Goal: Task Accomplishment & Management: Manage account settings

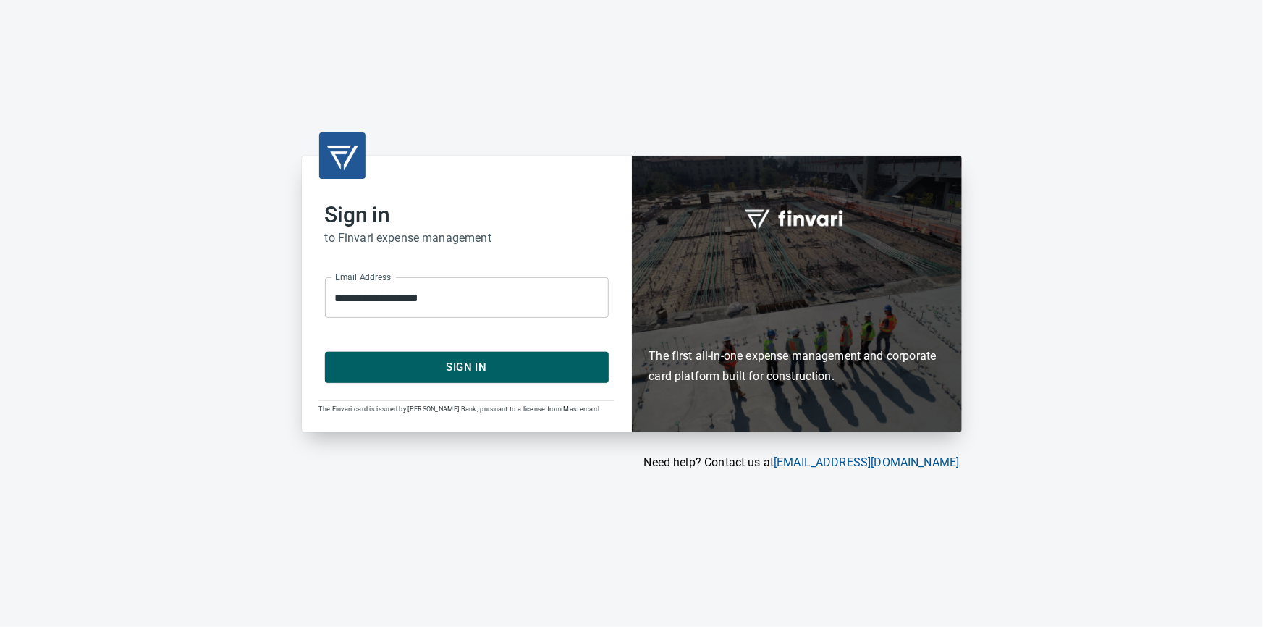
drag, startPoint x: 410, startPoint y: 360, endPoint x: 391, endPoint y: 334, distance: 32.7
click at [410, 360] on span "Sign In" at bounding box center [467, 366] width 252 height 19
drag, startPoint x: 421, startPoint y: 347, endPoint x: 423, endPoint y: 355, distance: 8.1
click at [423, 354] on form "**********" at bounding box center [467, 324] width 284 height 116
click at [479, 373] on span "Sign In" at bounding box center [467, 366] width 252 height 19
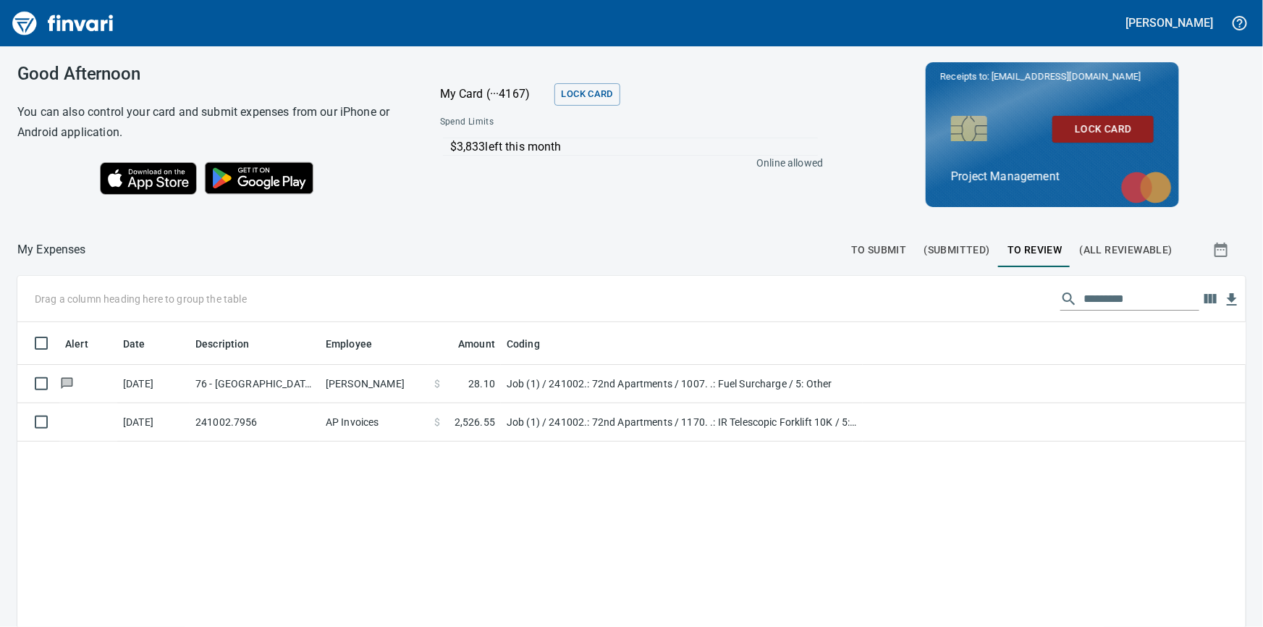
scroll to position [457, 1208]
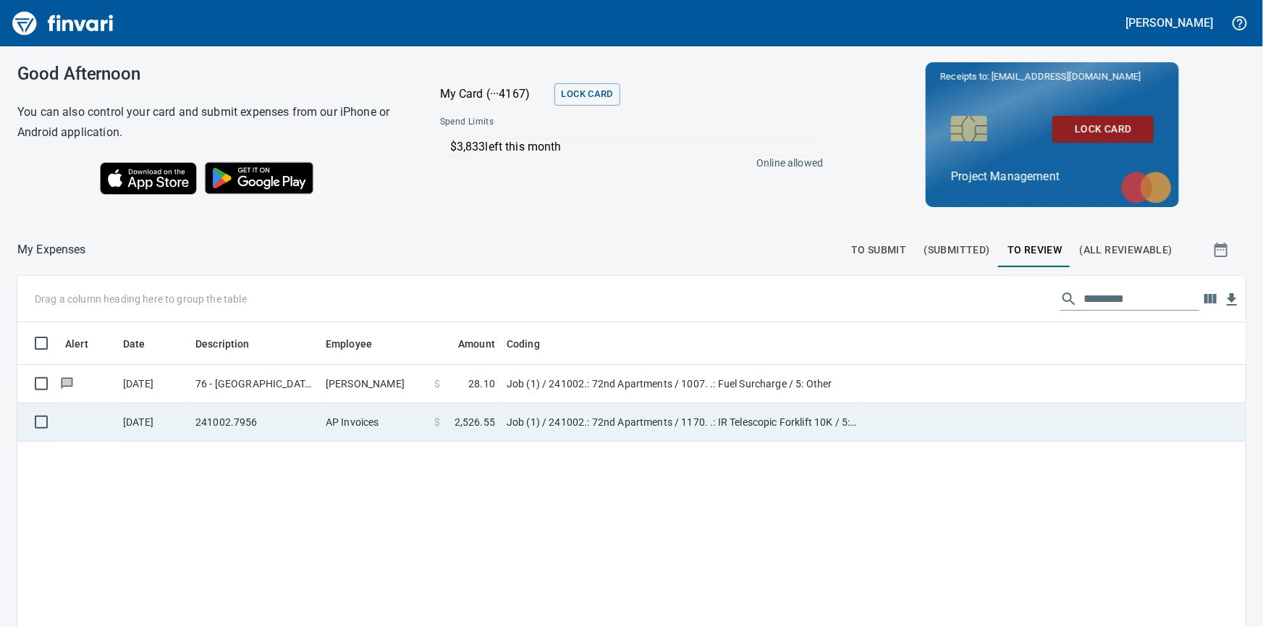
click at [289, 420] on td "241002.7956" at bounding box center [255, 422] width 130 height 38
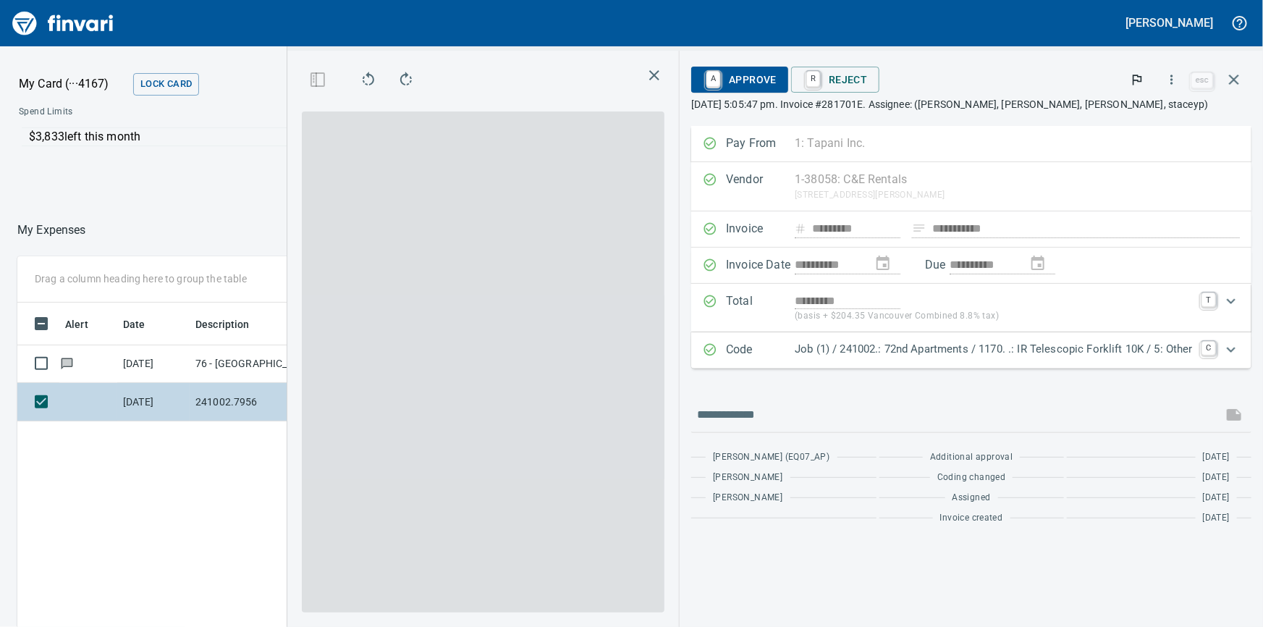
scroll to position [457, 847]
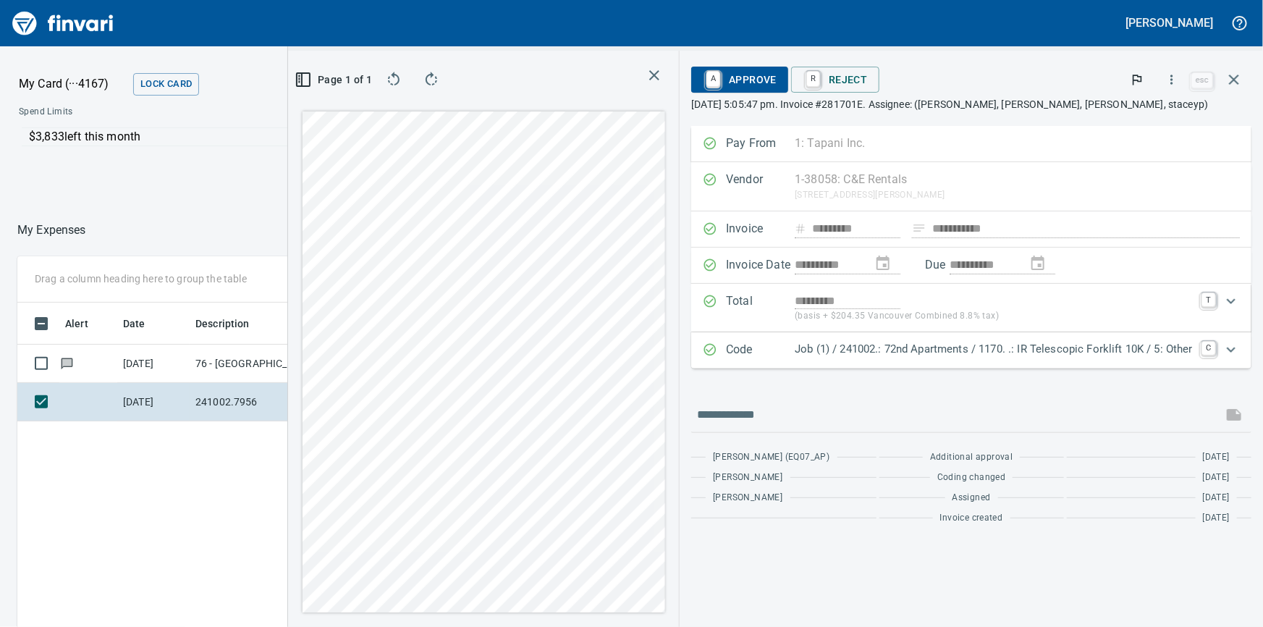
click at [731, 72] on span "A Approve" at bounding box center [740, 79] width 74 height 25
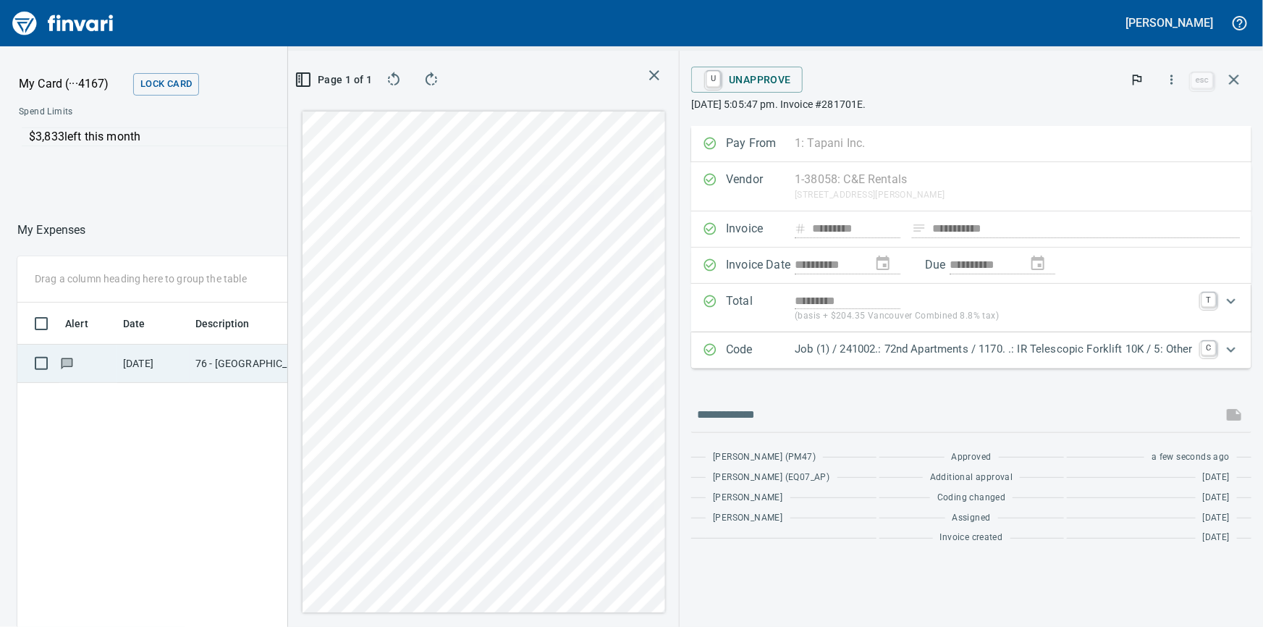
click at [239, 361] on td "76 - West Coast Fuel Vancouver WA" at bounding box center [255, 363] width 130 height 38
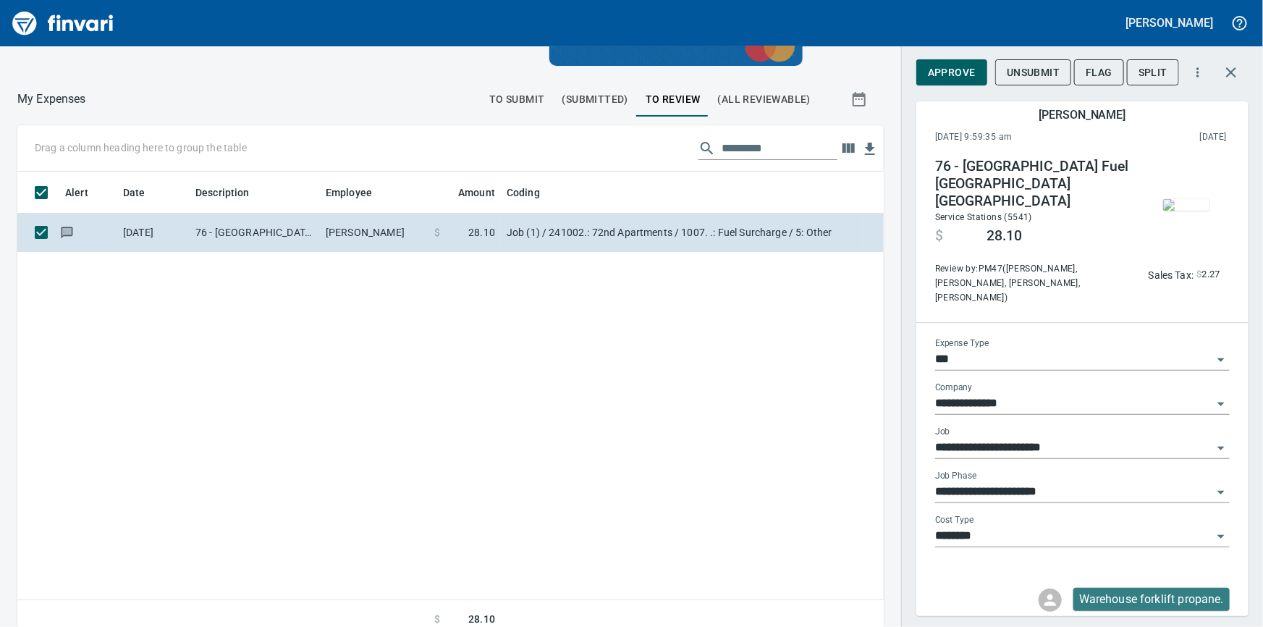
scroll to position [457, 847]
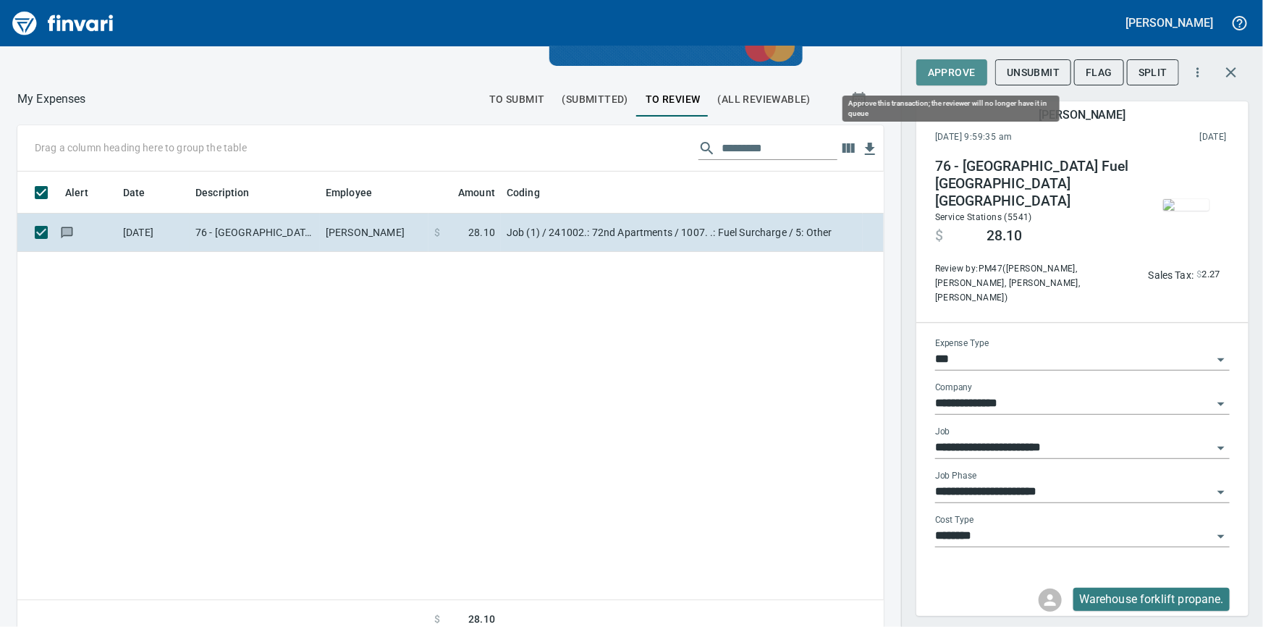
click at [944, 64] on span "Approve" at bounding box center [952, 73] width 48 height 18
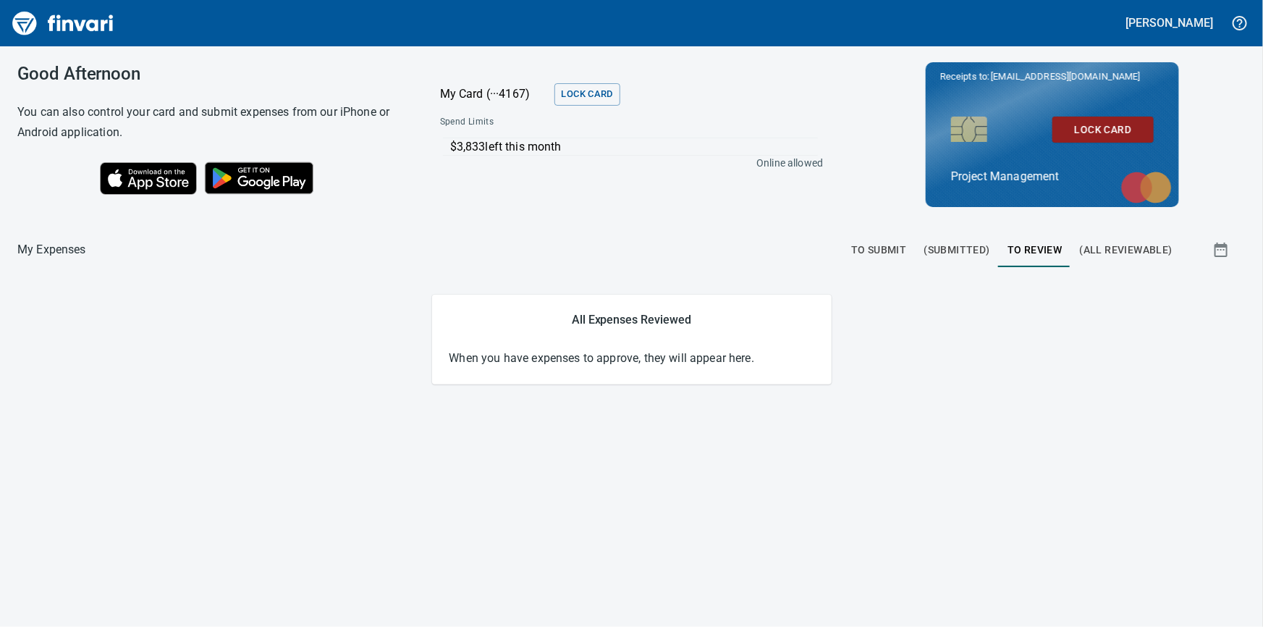
scroll to position [0, 0]
